Goal: Information Seeking & Learning: Learn about a topic

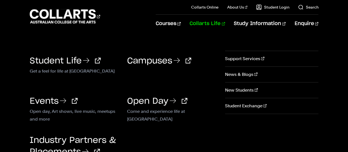
scroll to position [27, 0]
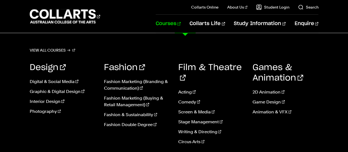
click at [181, 24] on link "Courses" at bounding box center [168, 24] width 25 height 18
click at [44, 110] on link "Photography" at bounding box center [63, 111] width 66 height 7
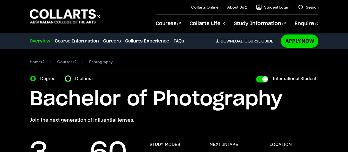
click at [67, 79] on input "Diploma" at bounding box center [68, 79] width 6 height 6
radio input "true"
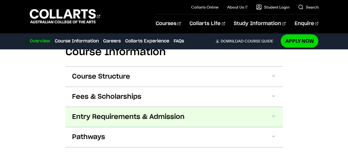
scroll to position [576, 0]
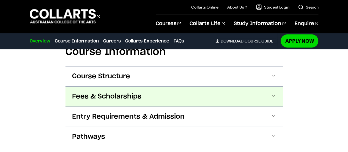
click at [0, 0] on span at bounding box center [0, 0] width 0 height 0
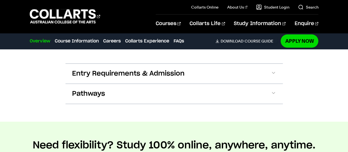
scroll to position [824, 0]
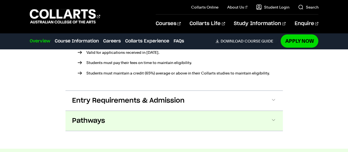
click at [0, 0] on span at bounding box center [0, 0] width 0 height 0
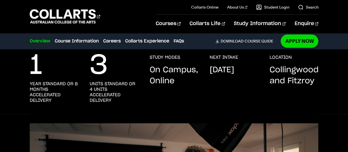
scroll to position [87, 0]
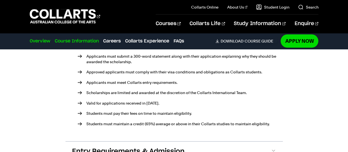
click at [70, 39] on link "Course Information" at bounding box center [77, 41] width 44 height 7
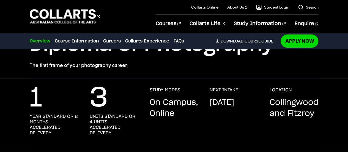
scroll to position [55, 0]
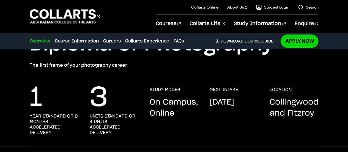
click at [35, 120] on h3 "year standard or 8 months accelerated delivery" at bounding box center [54, 124] width 49 height 22
click at [98, 107] on p "3" at bounding box center [99, 98] width 18 height 22
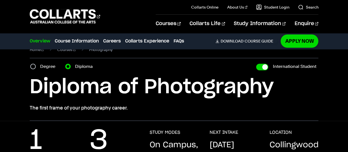
scroll to position [12, 0]
click at [86, 41] on link "Course Information" at bounding box center [77, 41] width 44 height 7
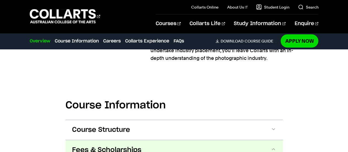
scroll to position [522, 0]
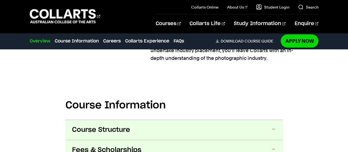
click at [0, 0] on span at bounding box center [0, 0] width 0 height 0
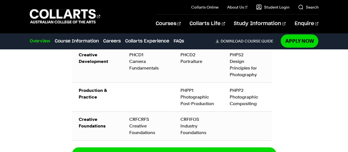
scroll to position [730, 0]
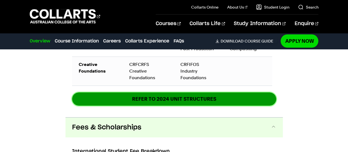
click at [230, 94] on link "REFER TO 2024 unit structures" at bounding box center [174, 98] width 204 height 13
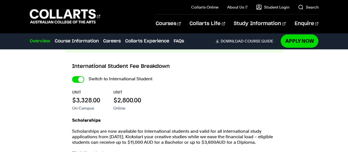
scroll to position [868, 0]
